Goal: Find specific page/section: Find specific page/section

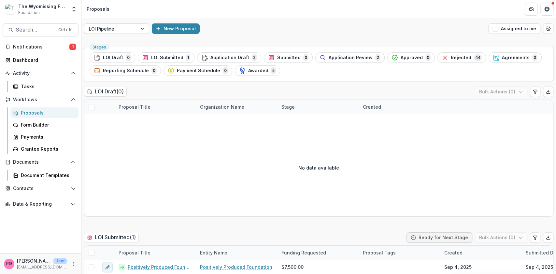
scroll to position [0, 0]
click at [145, 27] on div at bounding box center [143, 28] width 12 height 10
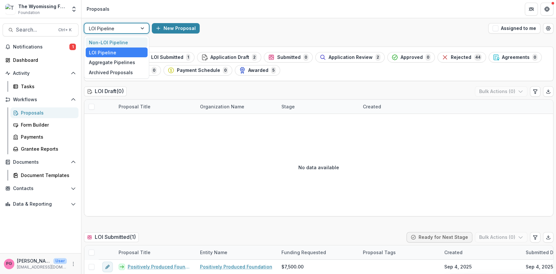
click at [120, 37] on div "Non-LOI Pipeline" at bounding box center [117, 42] width 62 height 10
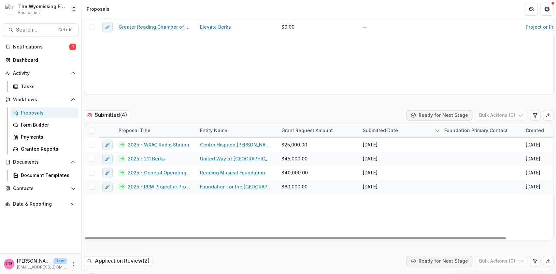
scroll to position [122, 0]
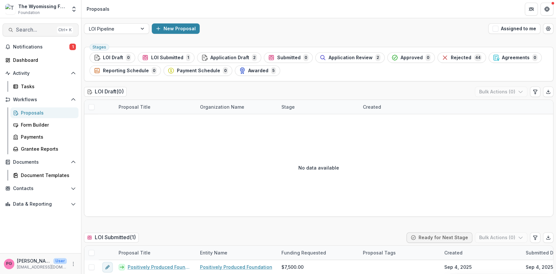
click at [18, 27] on span "Search..." at bounding box center [35, 30] width 38 height 6
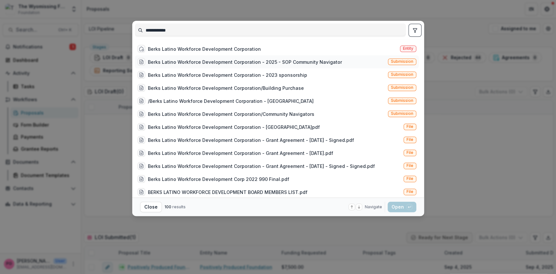
type input "**********"
click at [214, 61] on div "Berks Latino Workforce Development Corporation - 2025 - SOP Community Navigator" at bounding box center [245, 62] width 194 height 7
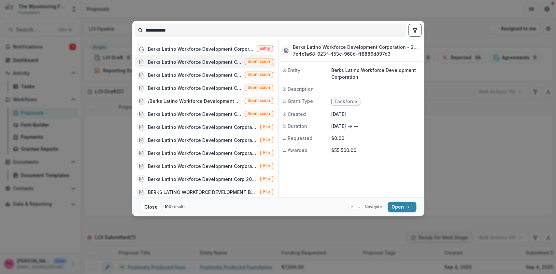
click at [214, 61] on div "Berks Latino Workforce Development Corporation - 2025 - SOP Community Navigator" at bounding box center [195, 62] width 94 height 7
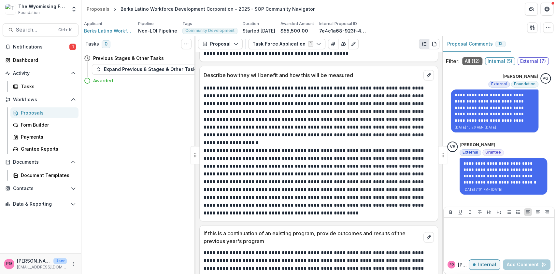
scroll to position [2047, 0]
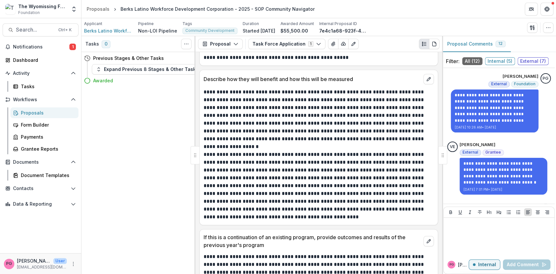
click at [287, 218] on div "**********" at bounding box center [319, 163] width 247 height 222
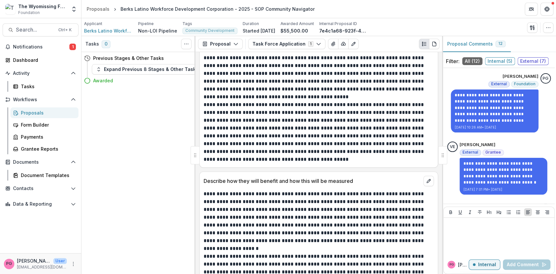
scroll to position [1951, 0]
